Goal: Transaction & Acquisition: Purchase product/service

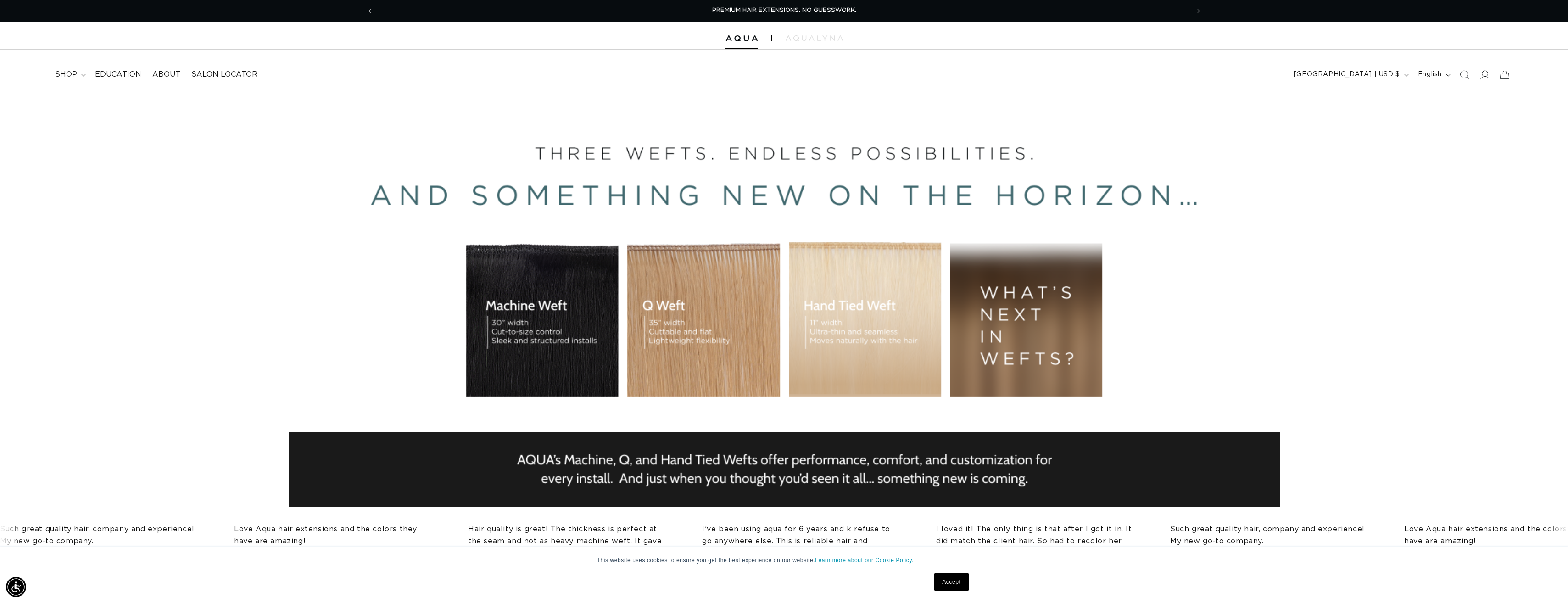
click at [79, 77] on summary "shop" at bounding box center [70, 74] width 40 height 20
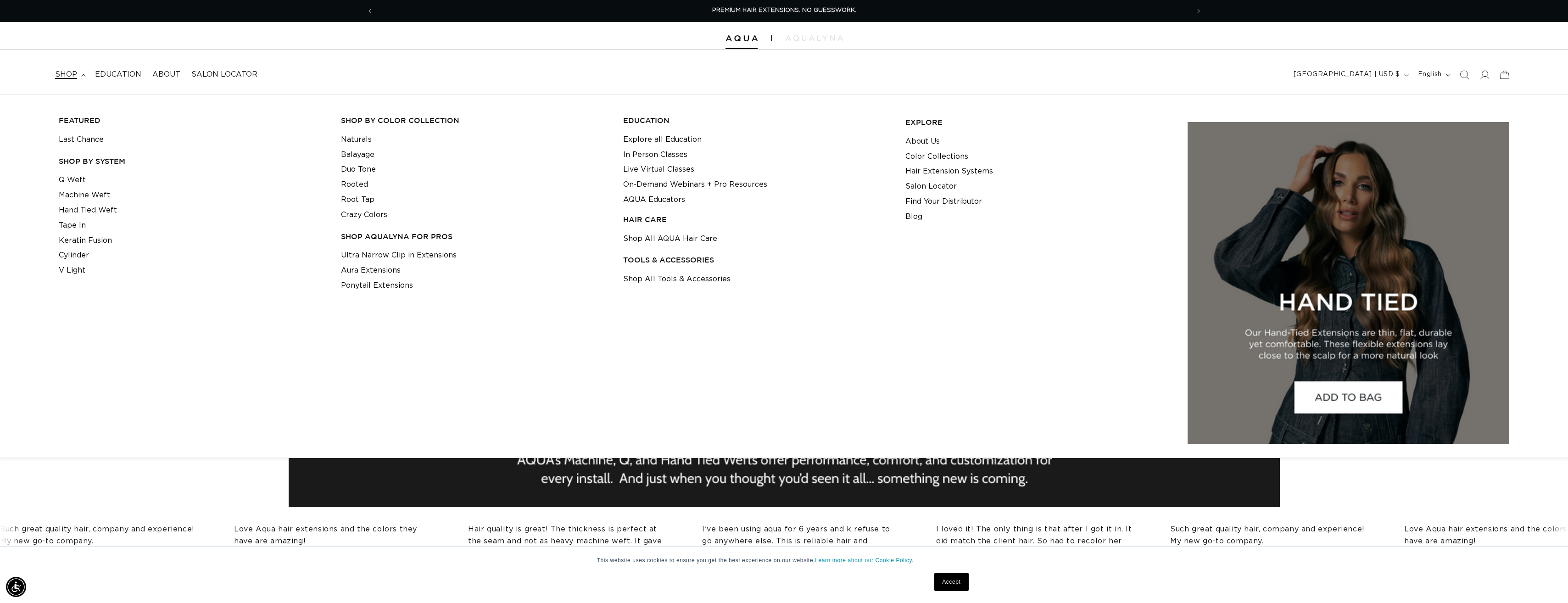
click at [81, 72] on summary "shop" at bounding box center [70, 74] width 40 height 20
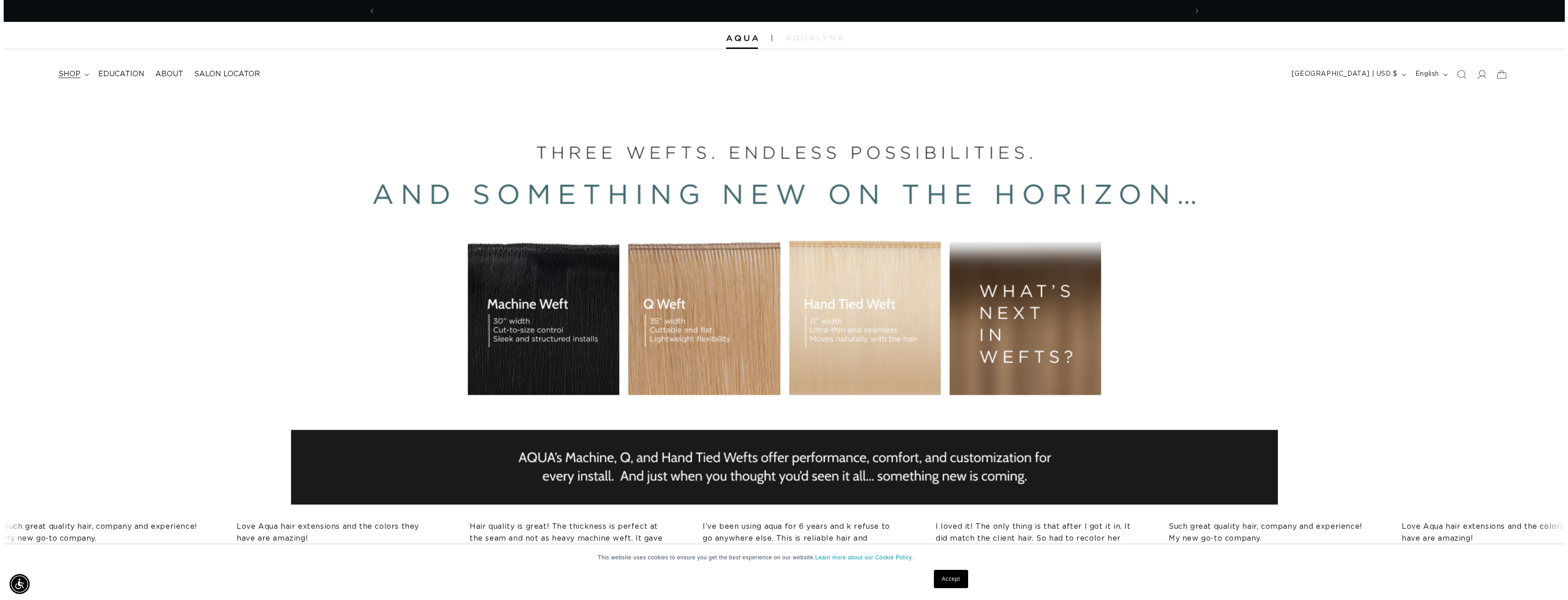
scroll to position [0, 813]
click at [61, 72] on span "shop" at bounding box center [66, 74] width 22 height 10
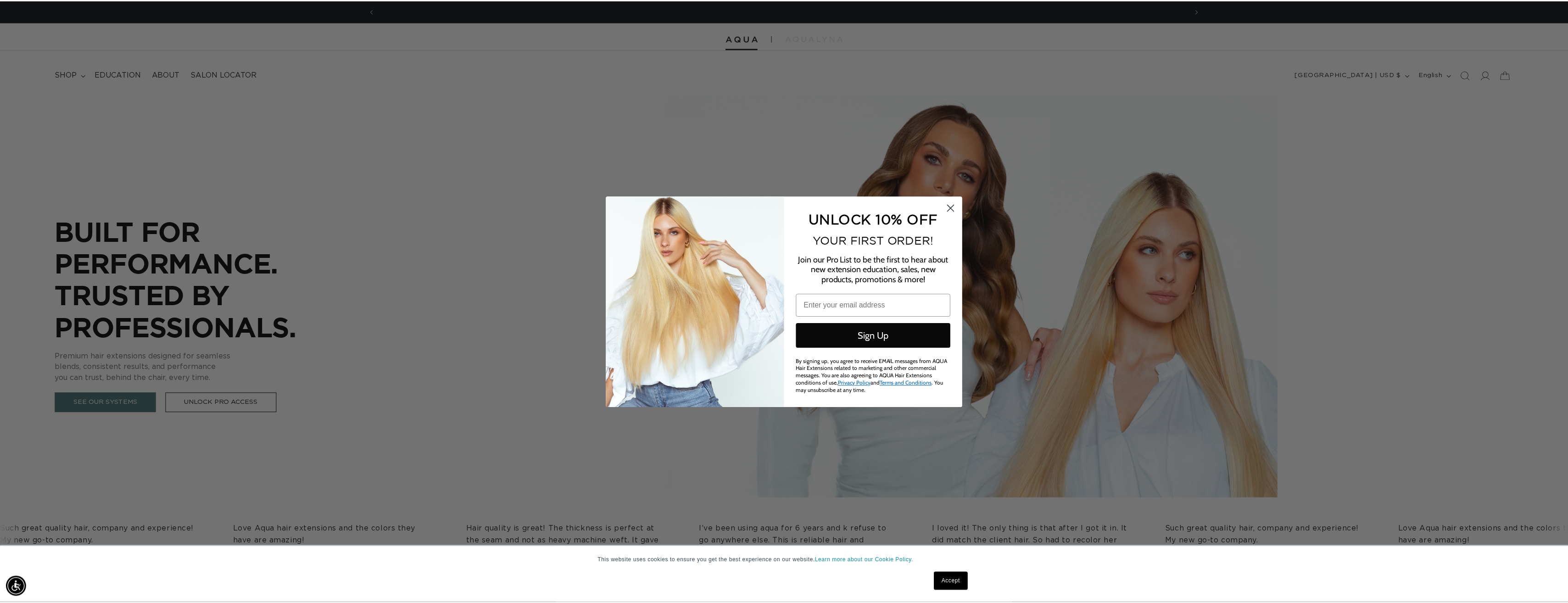
scroll to position [0, 1632]
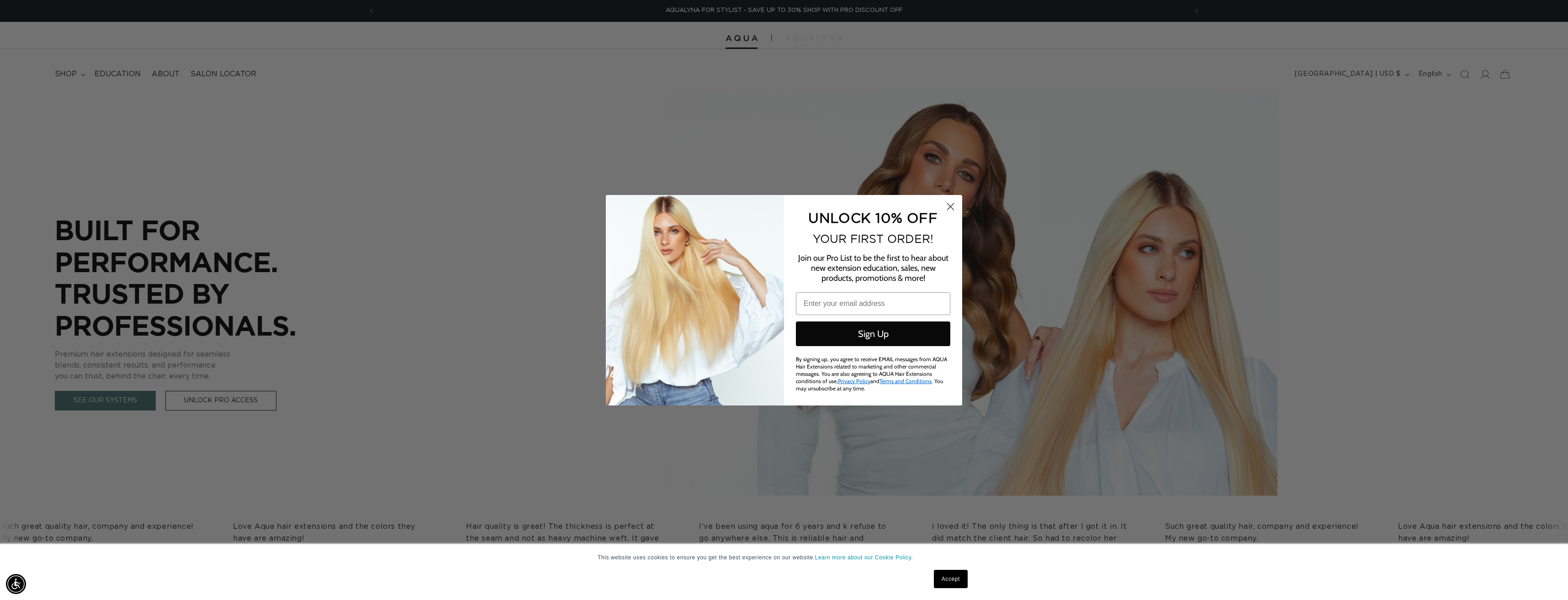
click at [950, 209] on icon "Close dialog" at bounding box center [951, 206] width 6 height 6
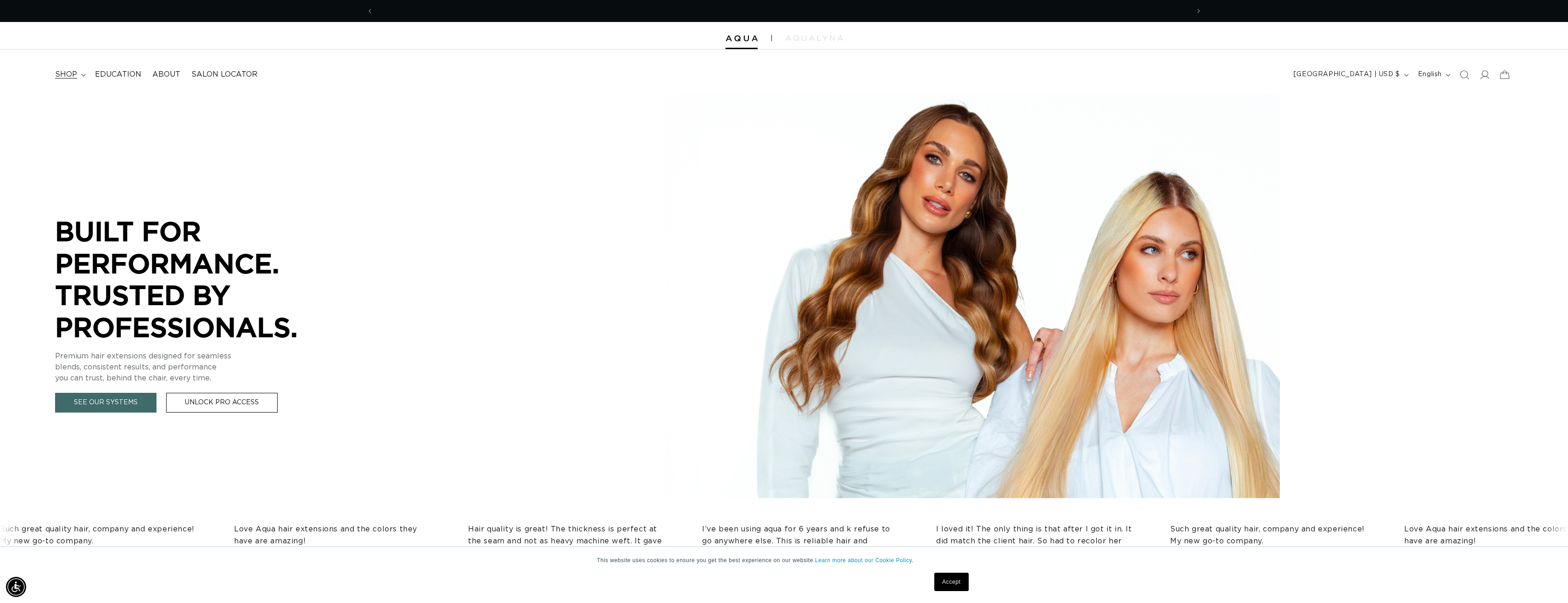
scroll to position [0, 0]
click at [72, 81] on summary "shop" at bounding box center [70, 74] width 40 height 20
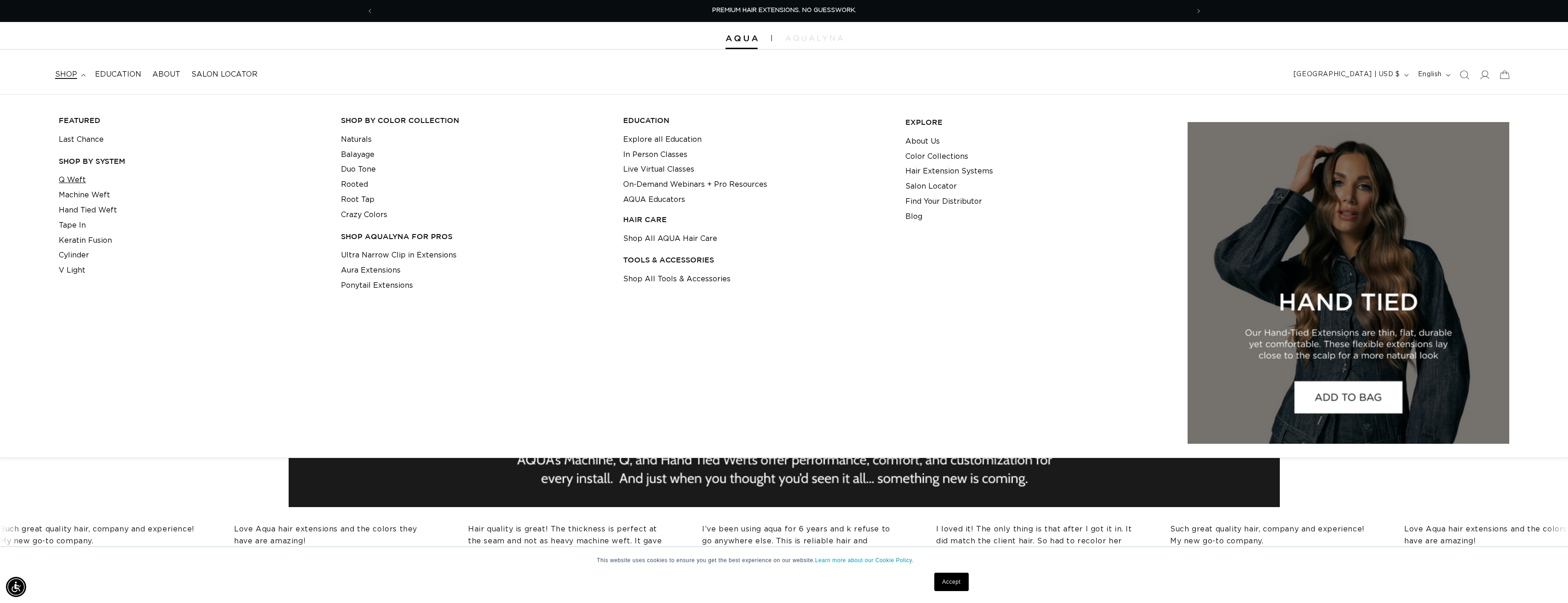
click at [64, 181] on link "Q Weft" at bounding box center [72, 180] width 27 height 15
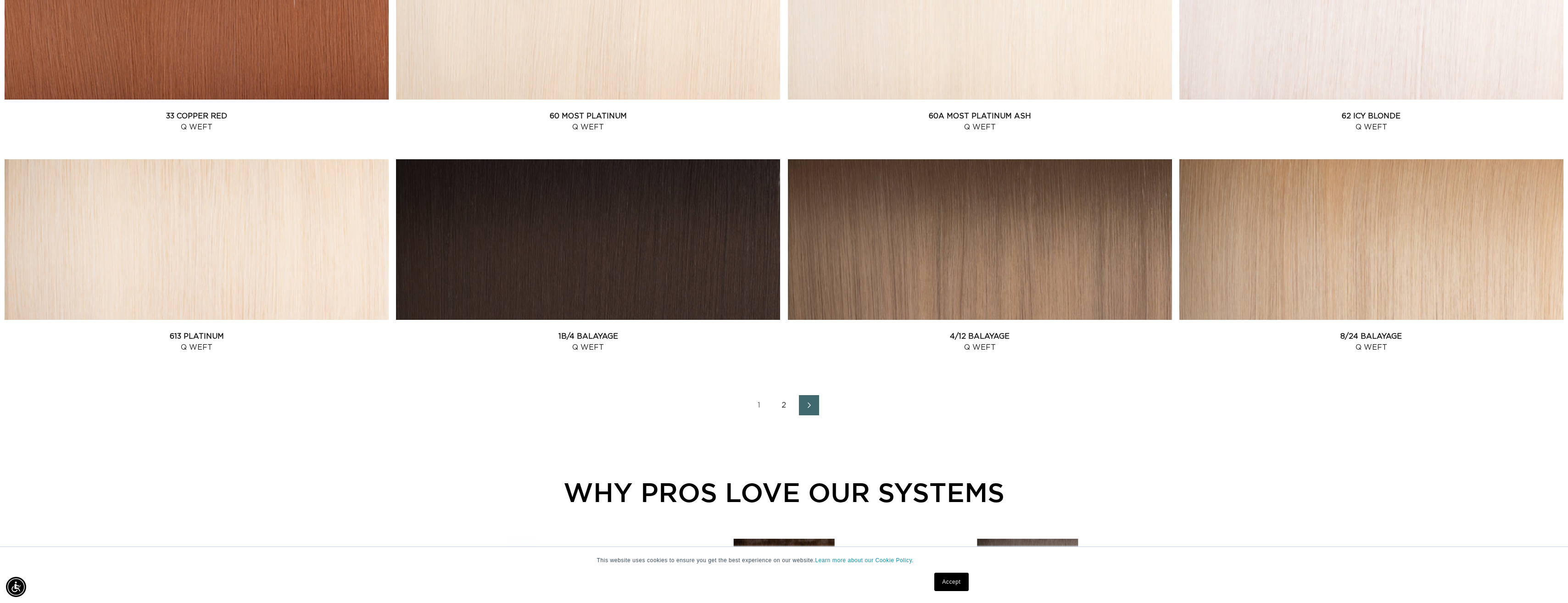
click at [783, 408] on link "2" at bounding box center [785, 406] width 20 height 20
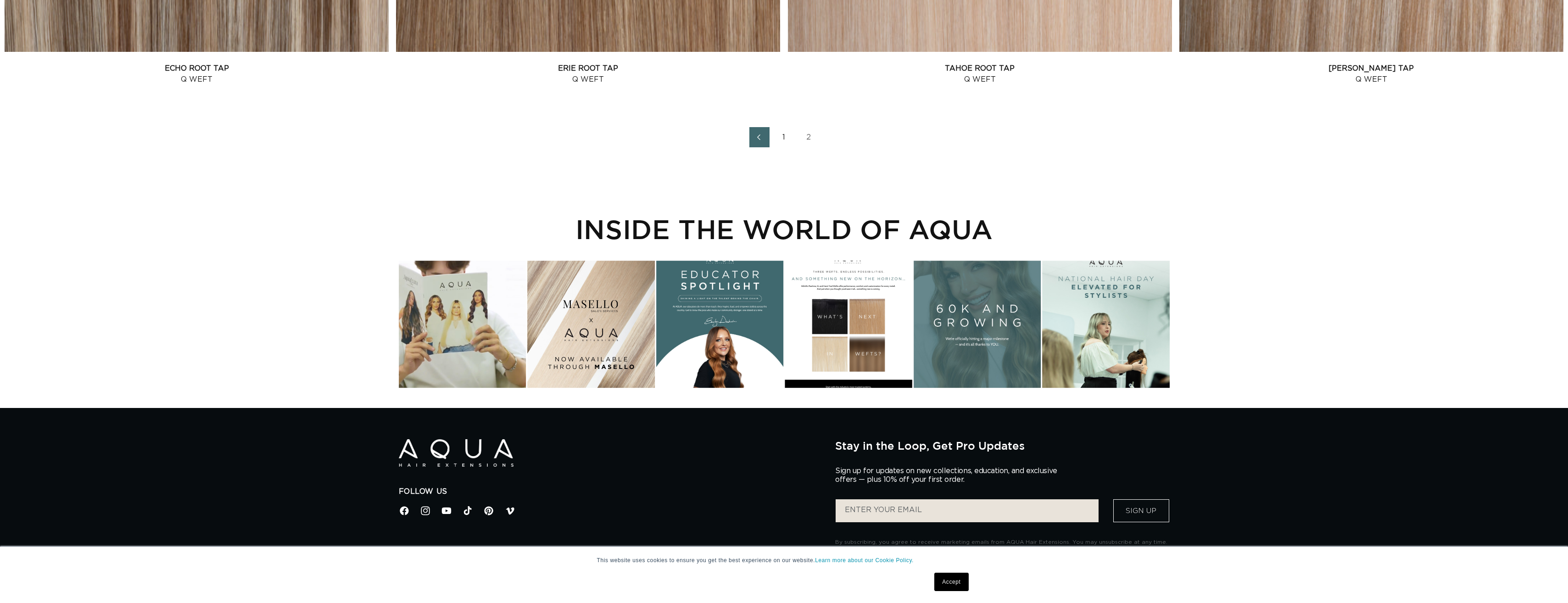
scroll to position [0, 816]
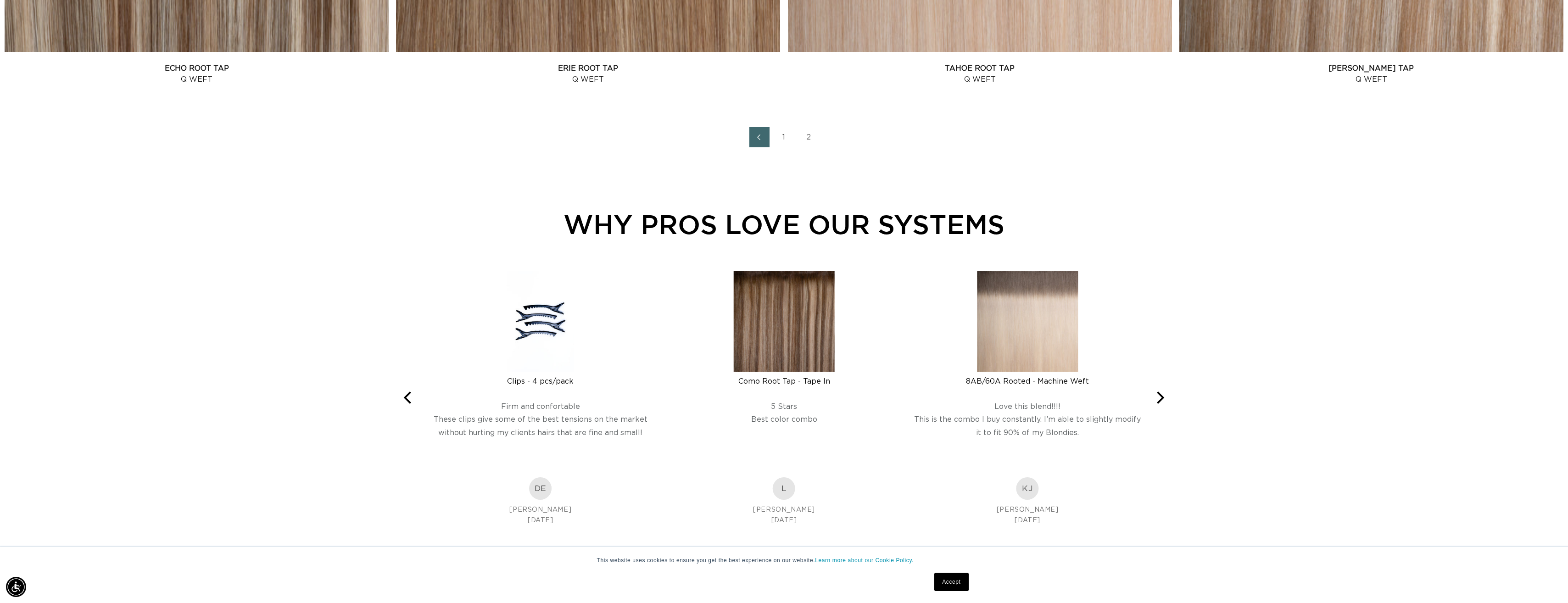
click at [780, 138] on link "1" at bounding box center [785, 137] width 20 height 20
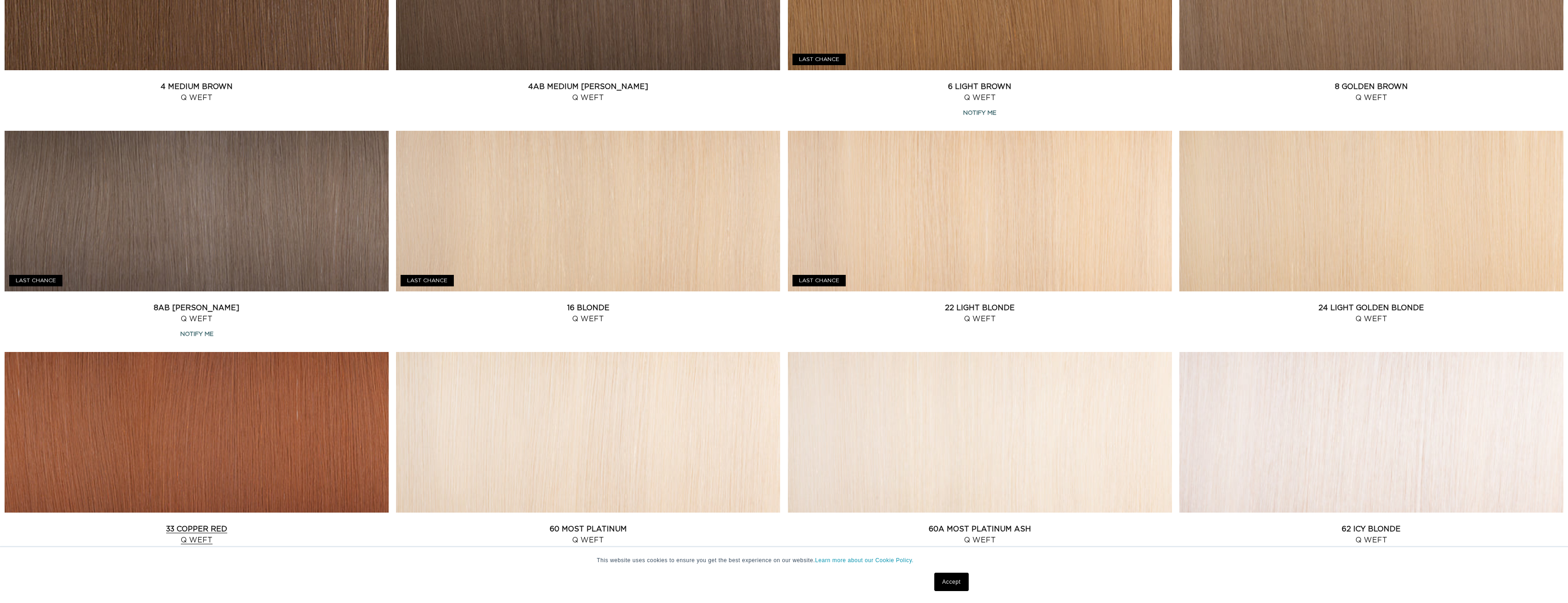
click at [311, 524] on link "33 Copper Red Q Weft" at bounding box center [197, 535] width 384 height 22
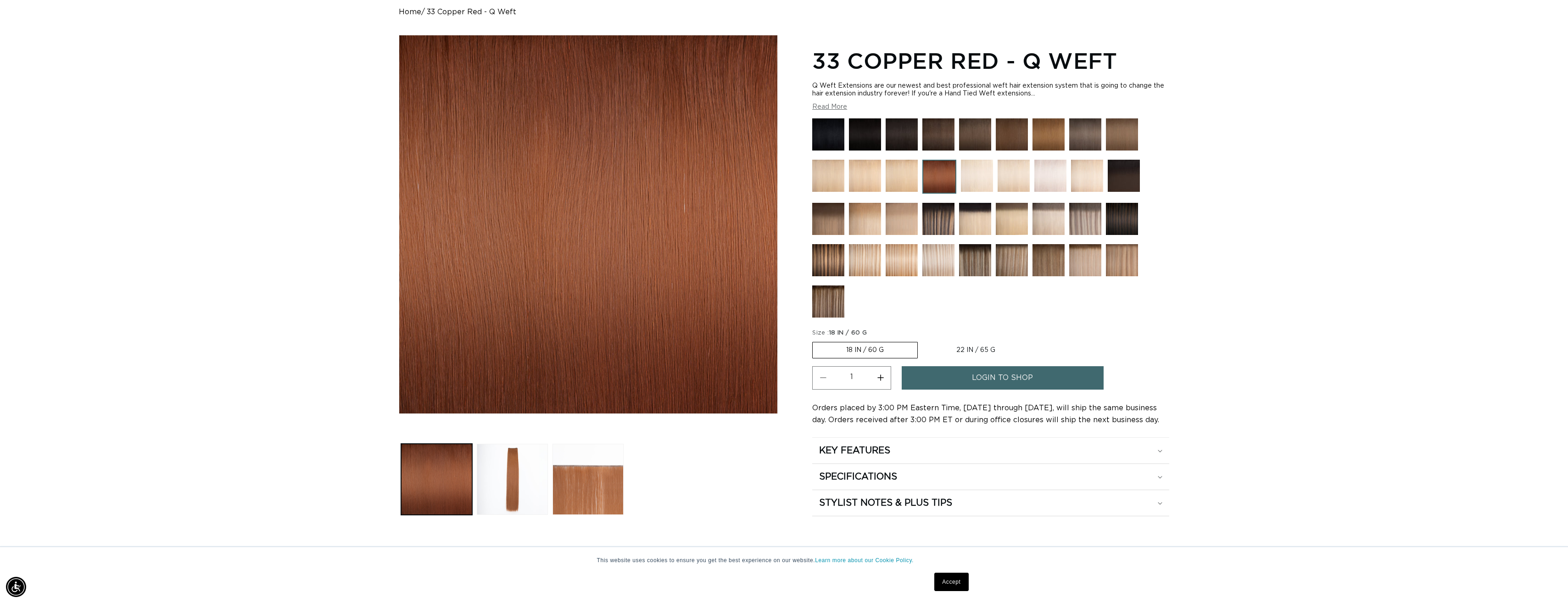
scroll to position [0, 816]
click at [961, 345] on label "22 IN / 65 G Variant sold out or unavailable" at bounding box center [975, 350] width 106 height 16
click at [923, 341] on input "22 IN / 65 G Variant sold out or unavailable" at bounding box center [923, 340] width 1 height 1
radio input "true"
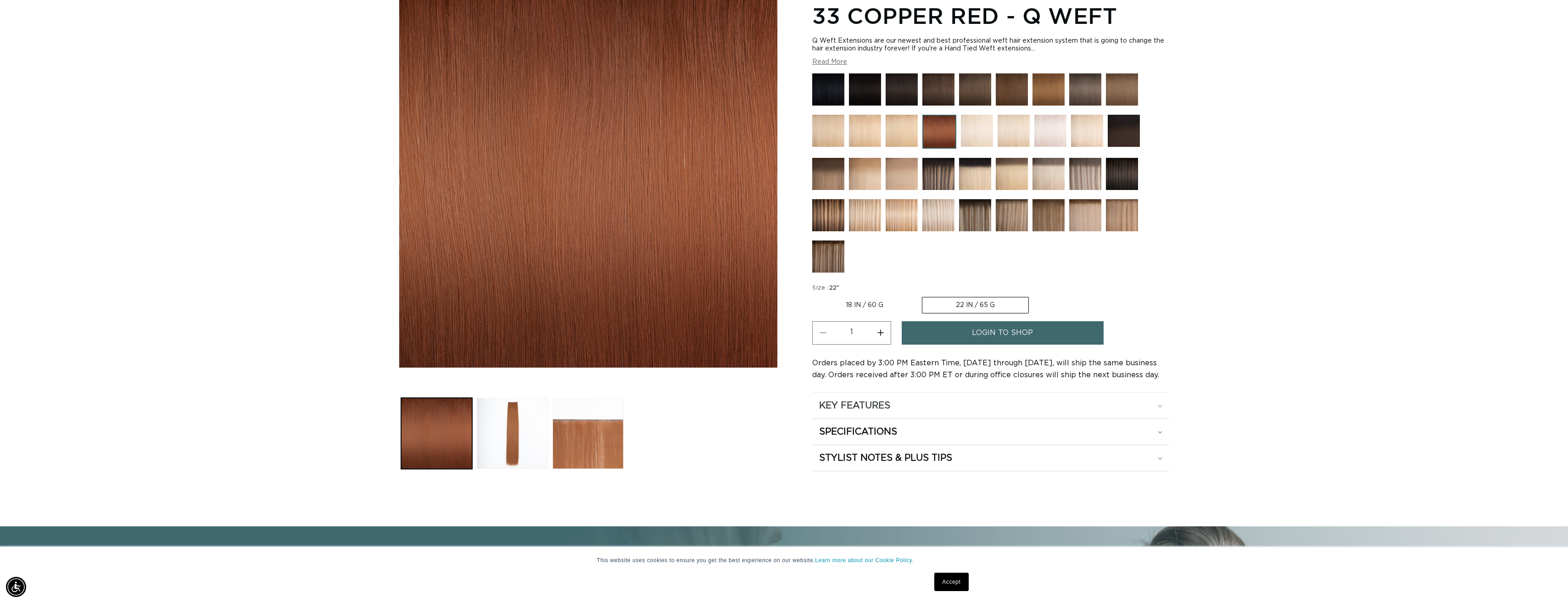
click at [916, 405] on div "KEY FEATURES" at bounding box center [991, 405] width 344 height 12
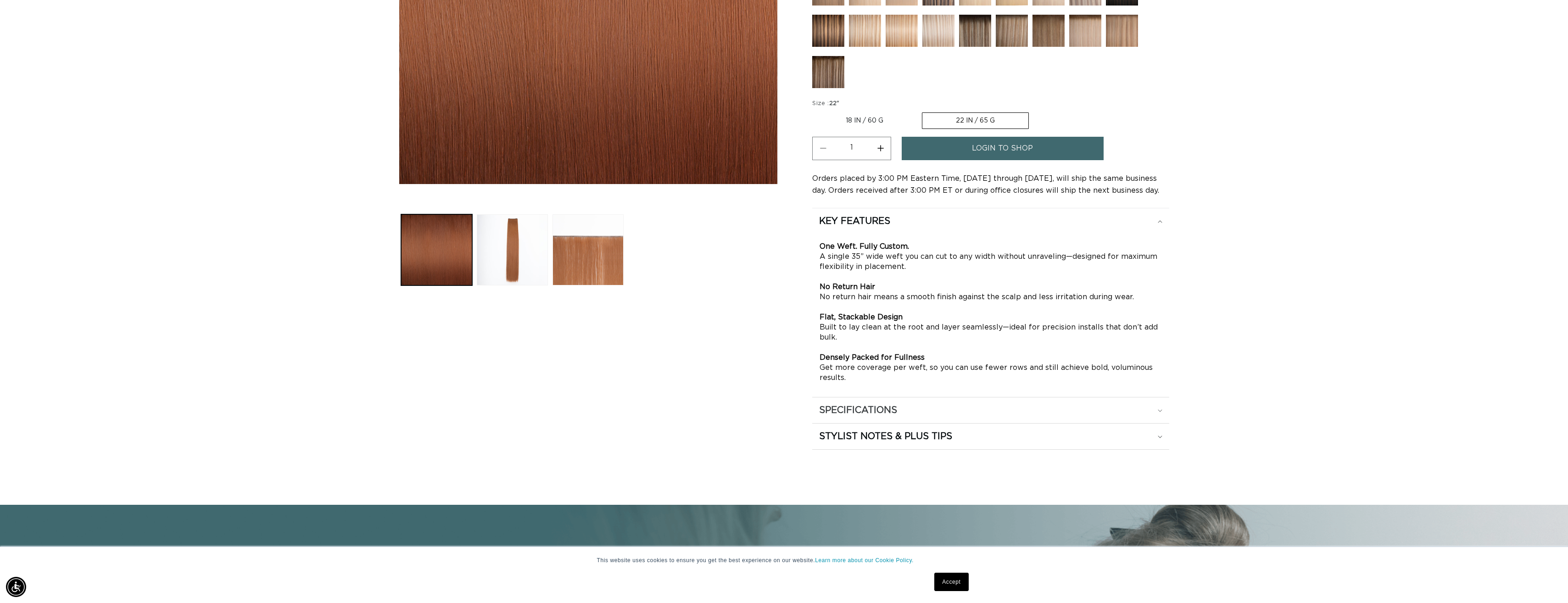
scroll to position [0, 0]
click at [918, 405] on div "SPECIFICATIONS" at bounding box center [991, 410] width 344 height 12
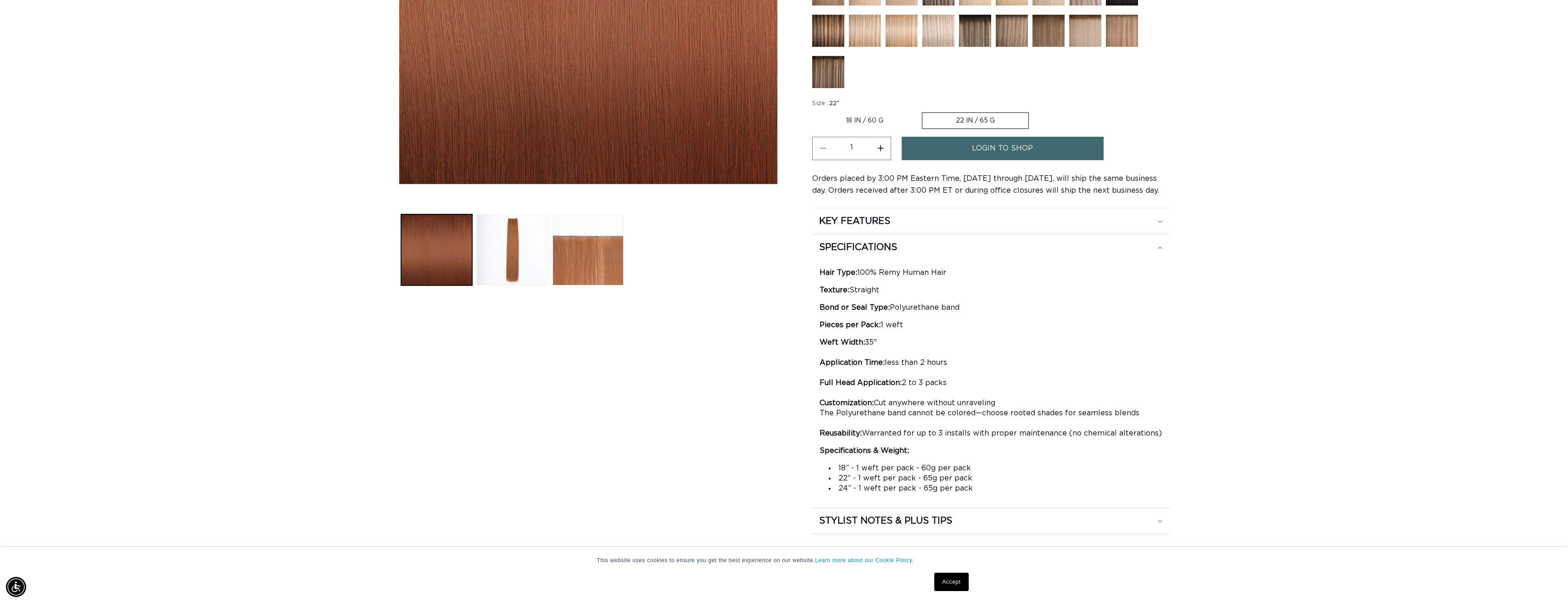
drag, startPoint x: 876, startPoint y: 486, endPoint x: 770, endPoint y: 457, distance: 109.9
click at [768, 458] on div "Skip to product information Open media 1 in modal Open media 2 in modal Open me…" at bounding box center [588, 169] width 379 height 729
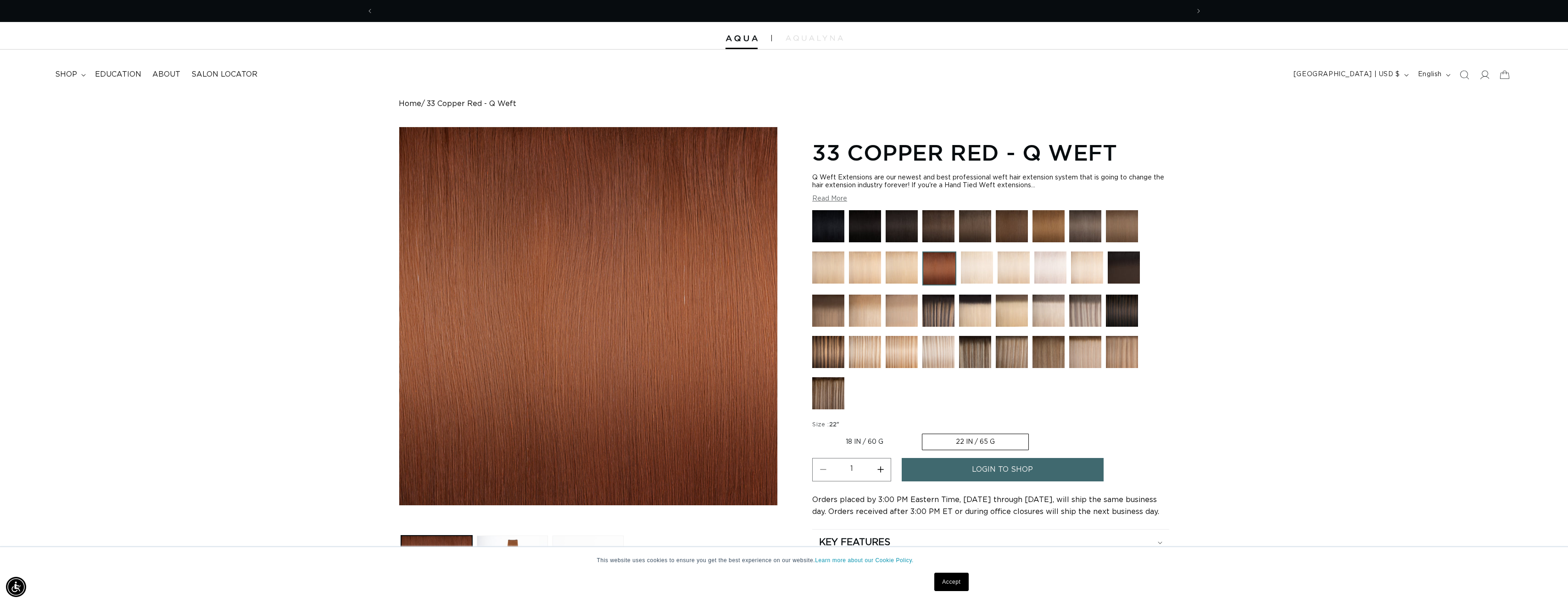
scroll to position [0, 816]
